Goal: Task Accomplishment & Management: Use online tool/utility

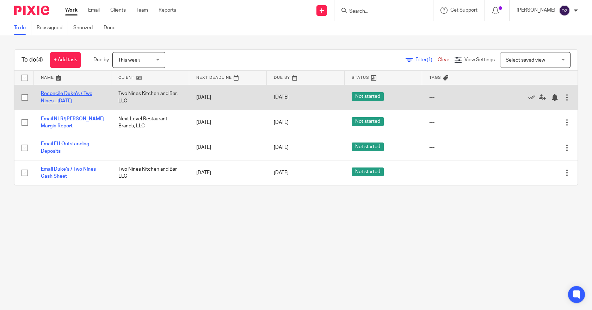
click at [68, 92] on link "Reconcile Duke's / Two Nines - [DATE]" at bounding box center [66, 97] width 51 height 12
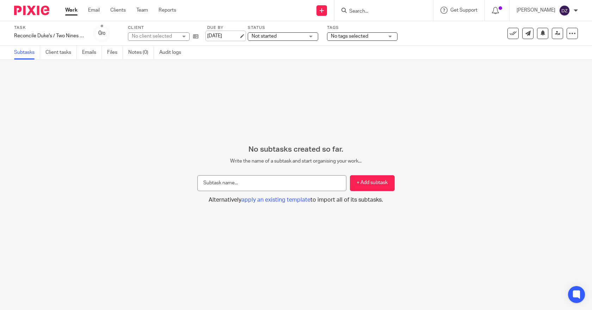
click at [220, 35] on link "[DATE]" at bounding box center [223, 35] width 32 height 7
click at [67, 9] on link "Work" at bounding box center [71, 10] width 12 height 7
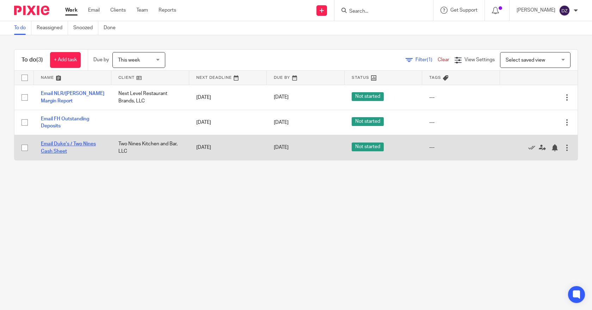
click at [67, 142] on link "Email Duke's / Two Nines Cash Sheet" at bounding box center [68, 148] width 55 height 12
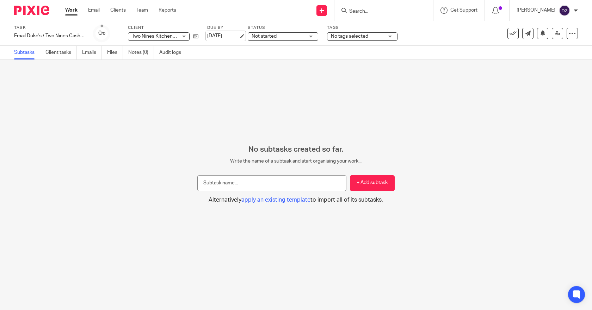
click at [233, 34] on link "[DATE]" at bounding box center [223, 35] width 32 height 7
click at [70, 11] on link "Work" at bounding box center [71, 10] width 12 height 7
